Goal: Register for event/course

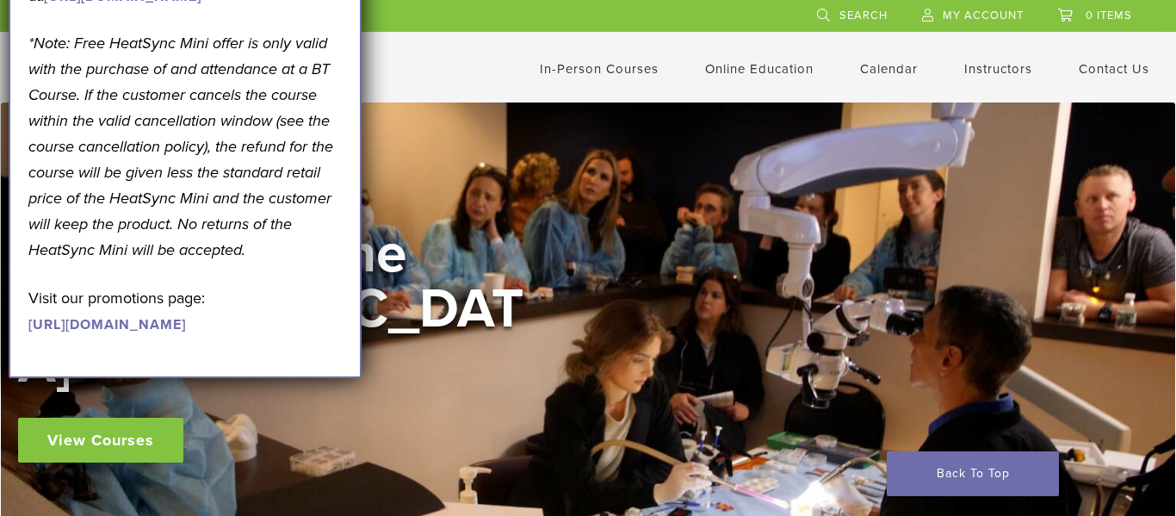
click at [1127, 71] on link "Contact Us" at bounding box center [1114, 69] width 71 height 16
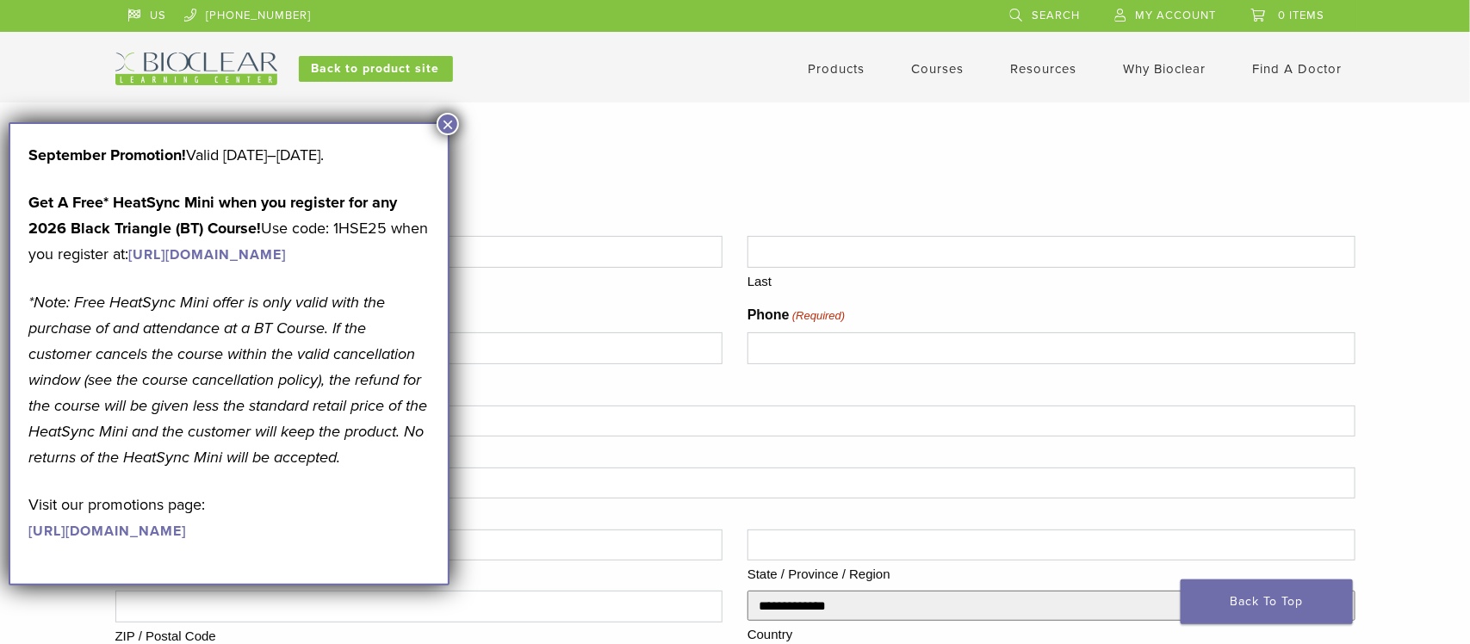
click at [447, 122] on button "×" at bounding box center [448, 124] width 22 height 22
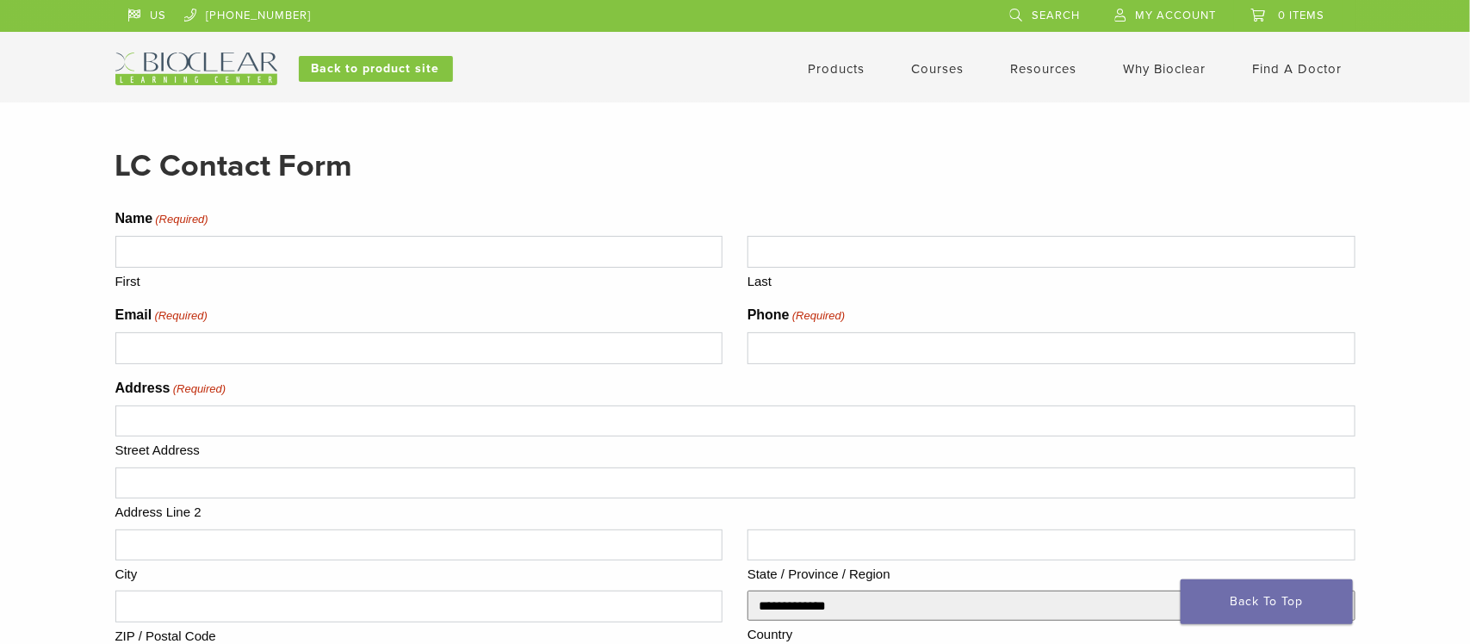
click at [181, 48] on div "US 1.855.712.5327 Search My Account 0 items Cart No products in the cart. Back …" at bounding box center [735, 42] width 1240 height 85
click at [212, 71] on img at bounding box center [196, 69] width 162 height 33
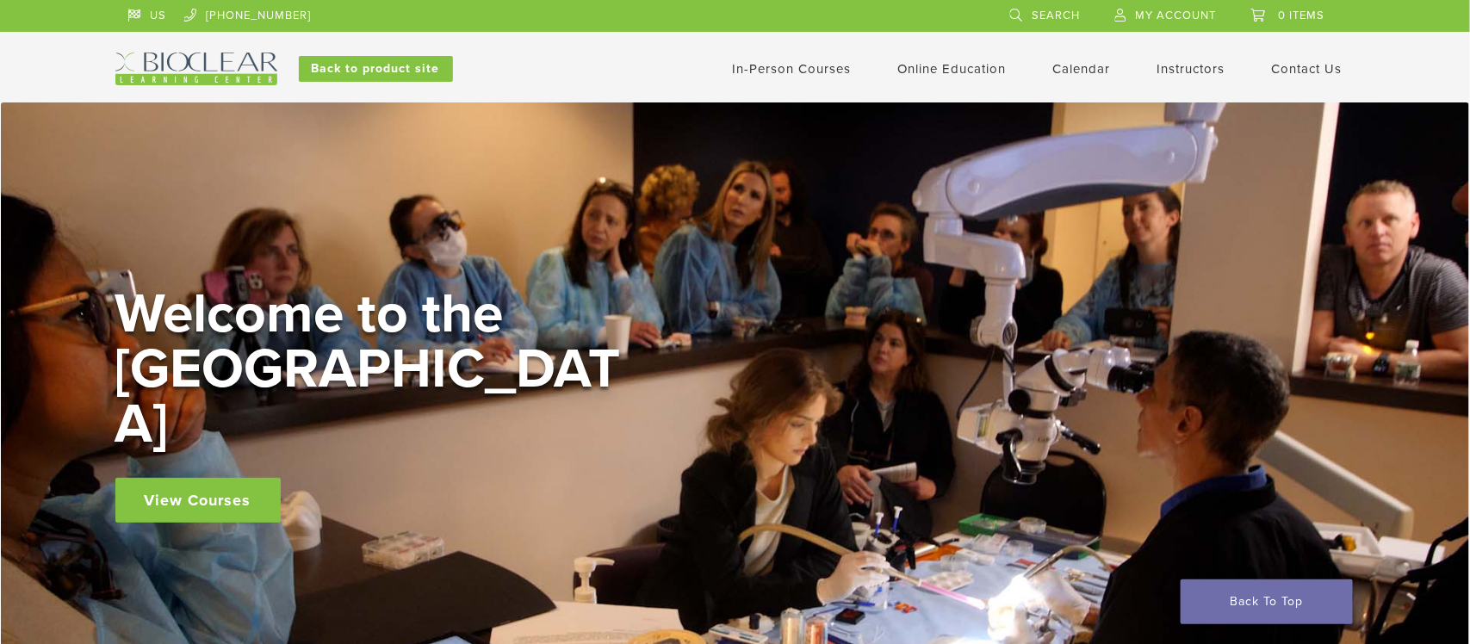
click at [140, 20] on link "US" at bounding box center [147, 13] width 39 height 26
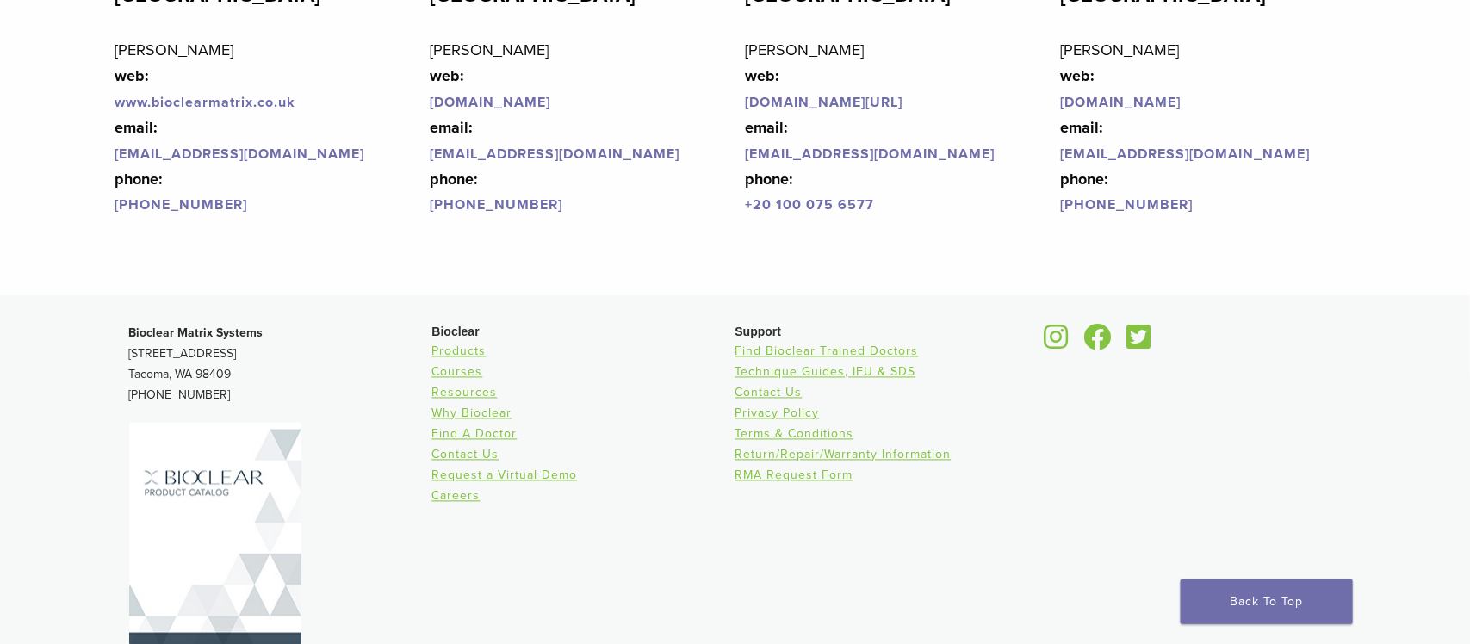
scroll to position [4221, 0]
drag, startPoint x: 227, startPoint y: 371, endPoint x: 127, endPoint y: 351, distance: 102.9
click at [127, 351] on div "Bioclear Matrix Systems [STREET_ADDRESS] [PHONE_NUMBER] Bioclear Products Cours…" at bounding box center [735, 501] width 1240 height 384
copy p "[STREET_ADDRESS]"
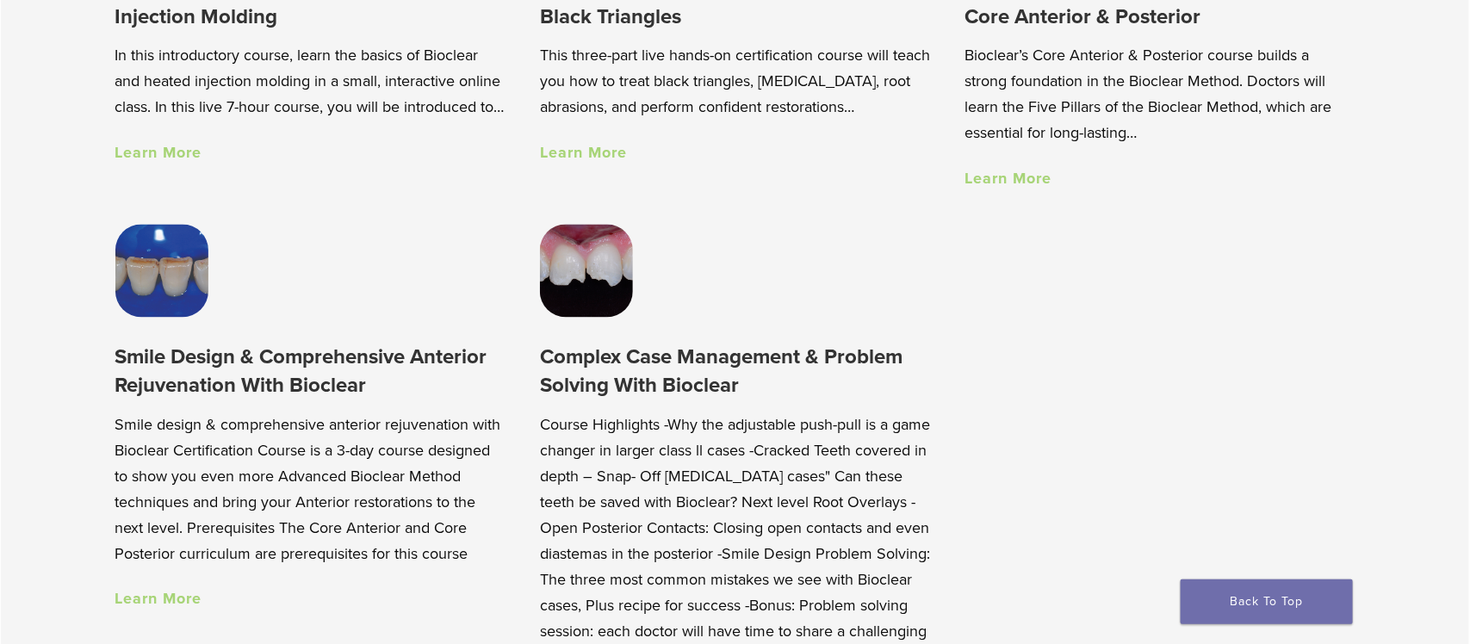
scroll to position [0, 0]
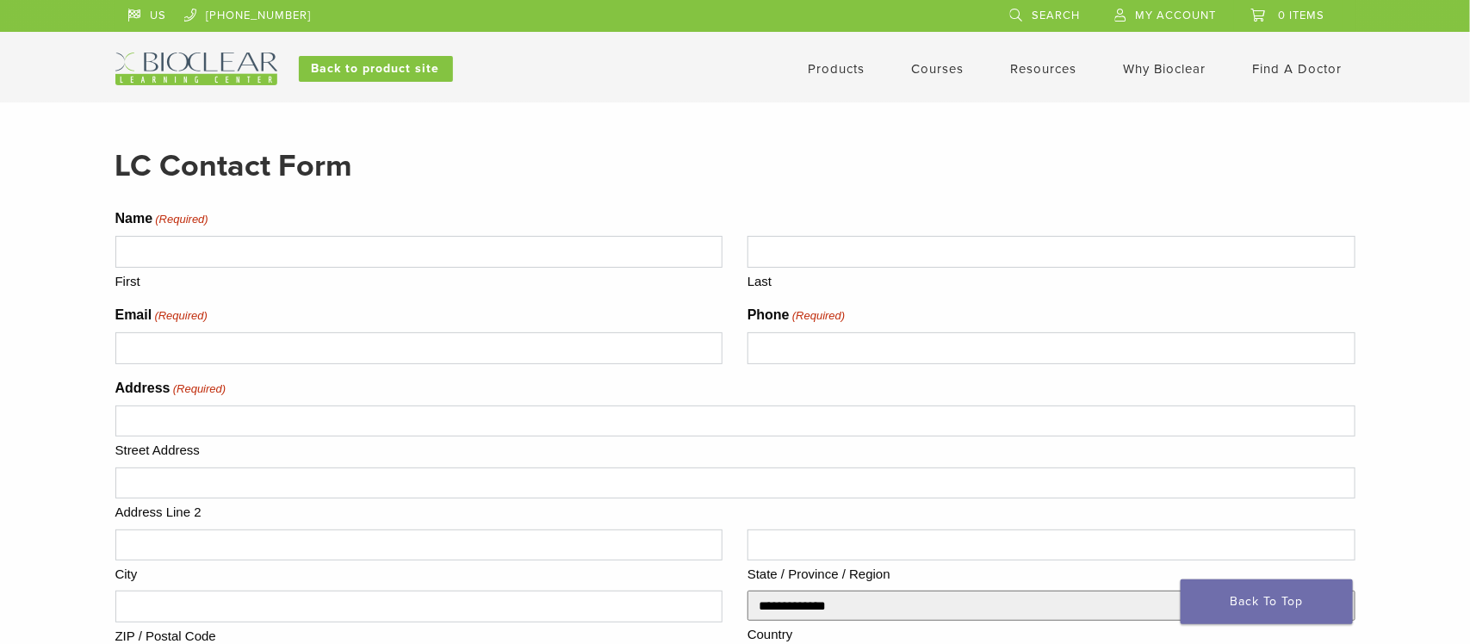
click at [947, 61] on link "Courses" at bounding box center [938, 69] width 53 height 16
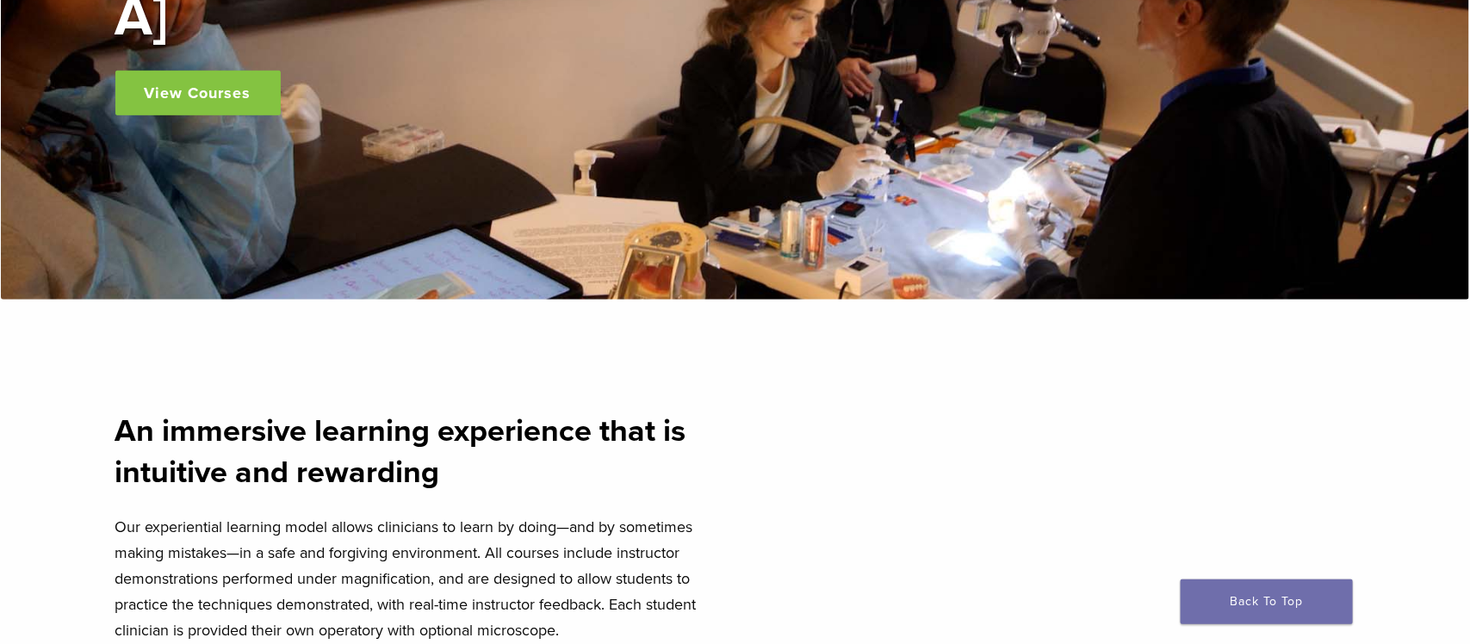
scroll to position [409, 0]
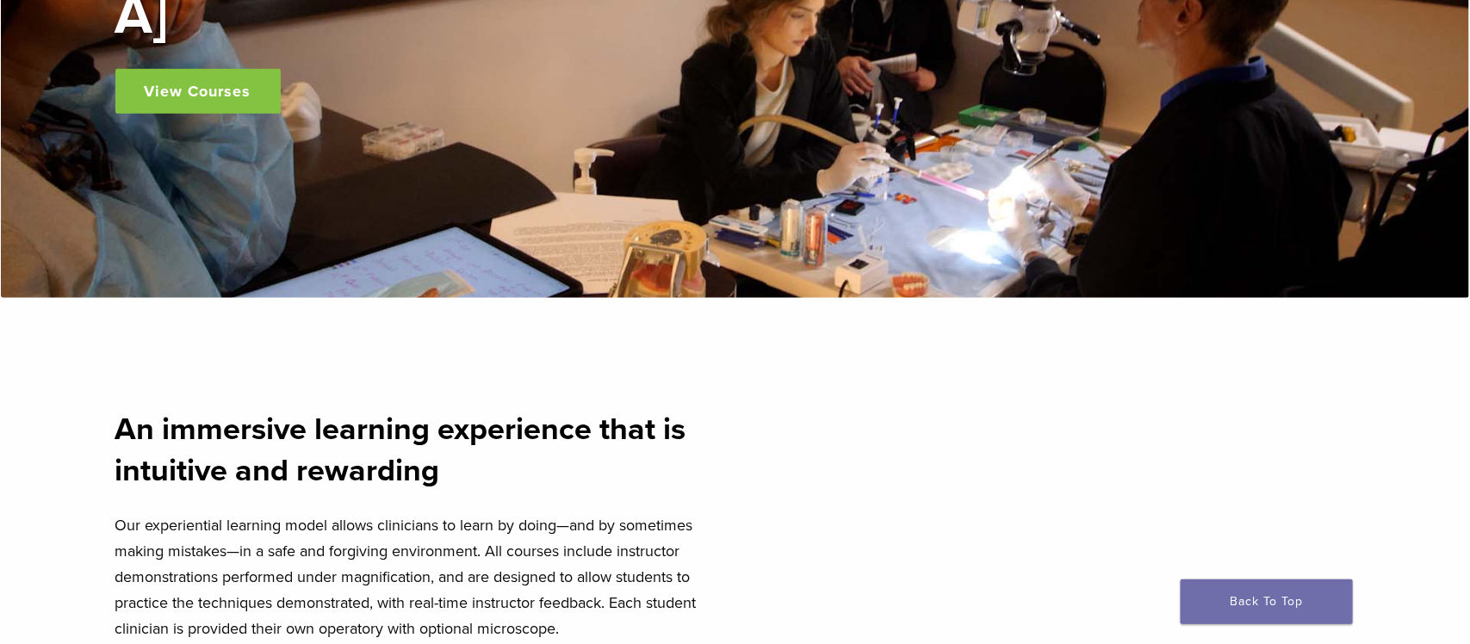
click at [152, 69] on link "View Courses" at bounding box center [197, 91] width 165 height 45
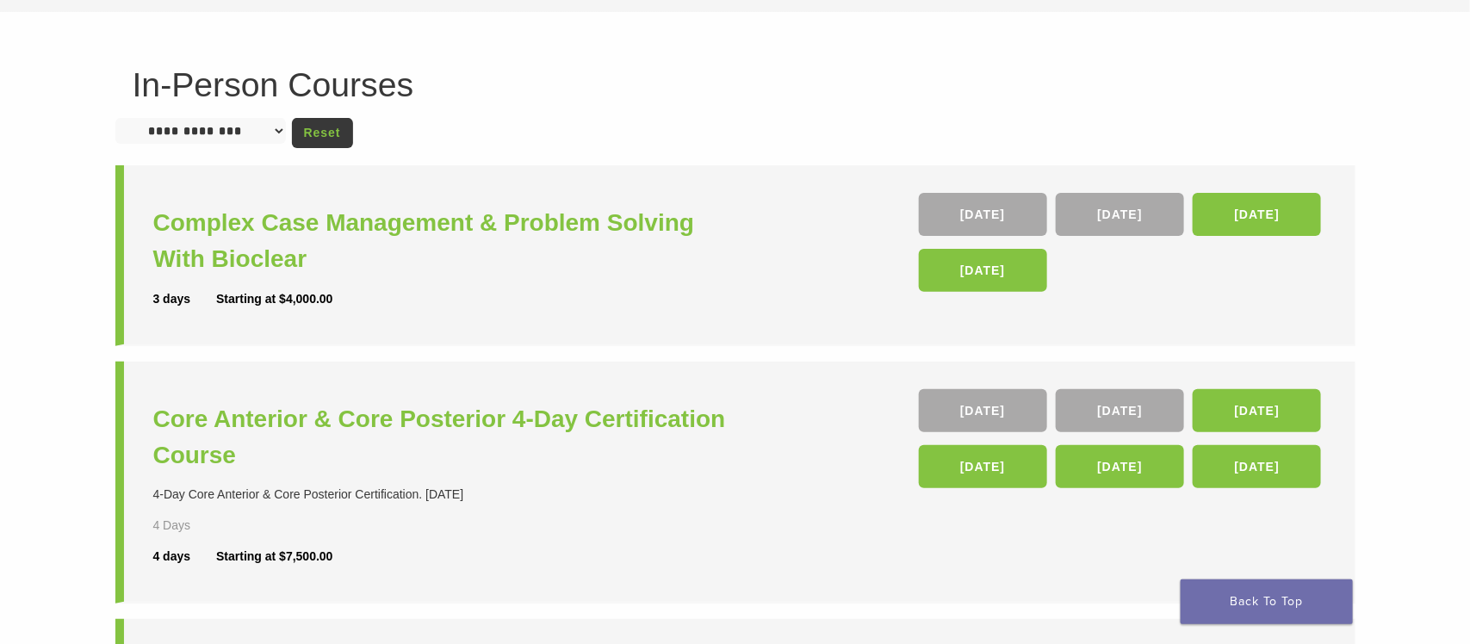
scroll to position [110, 0]
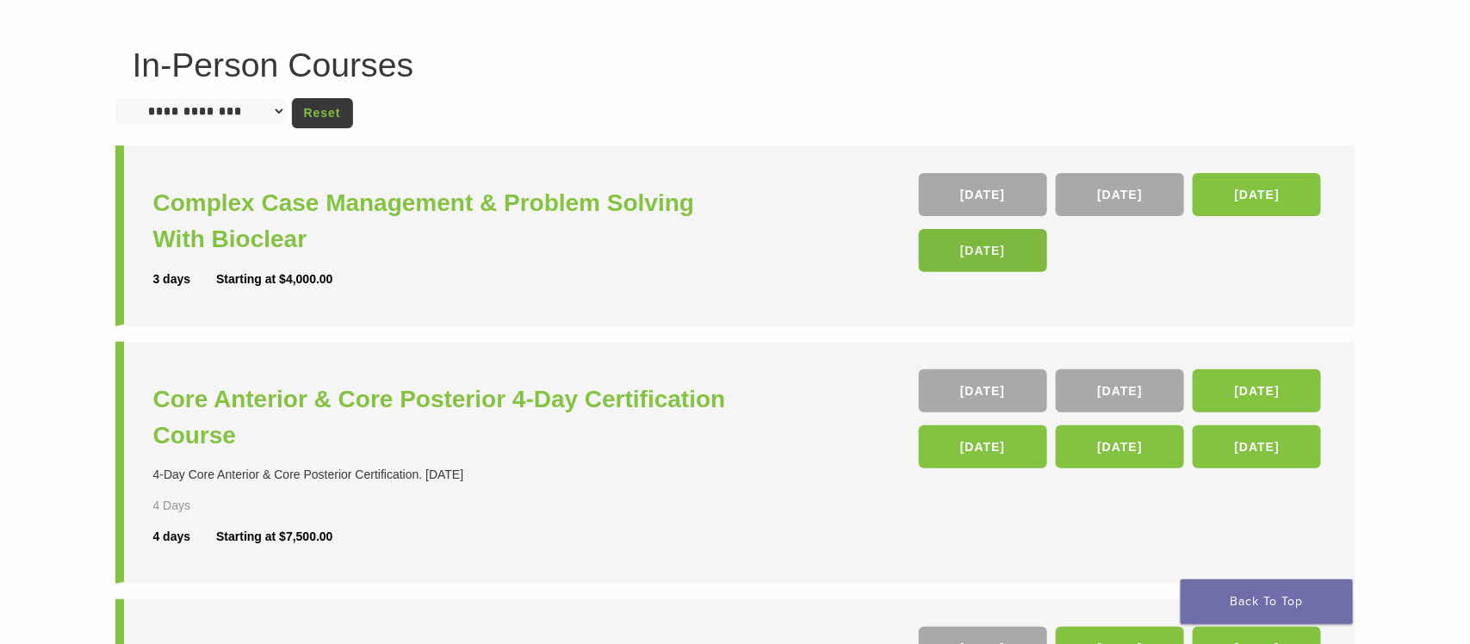
click at [987, 244] on link "[DATE]" at bounding box center [983, 250] width 128 height 43
